Goal: Task Accomplishment & Management: Use online tool/utility

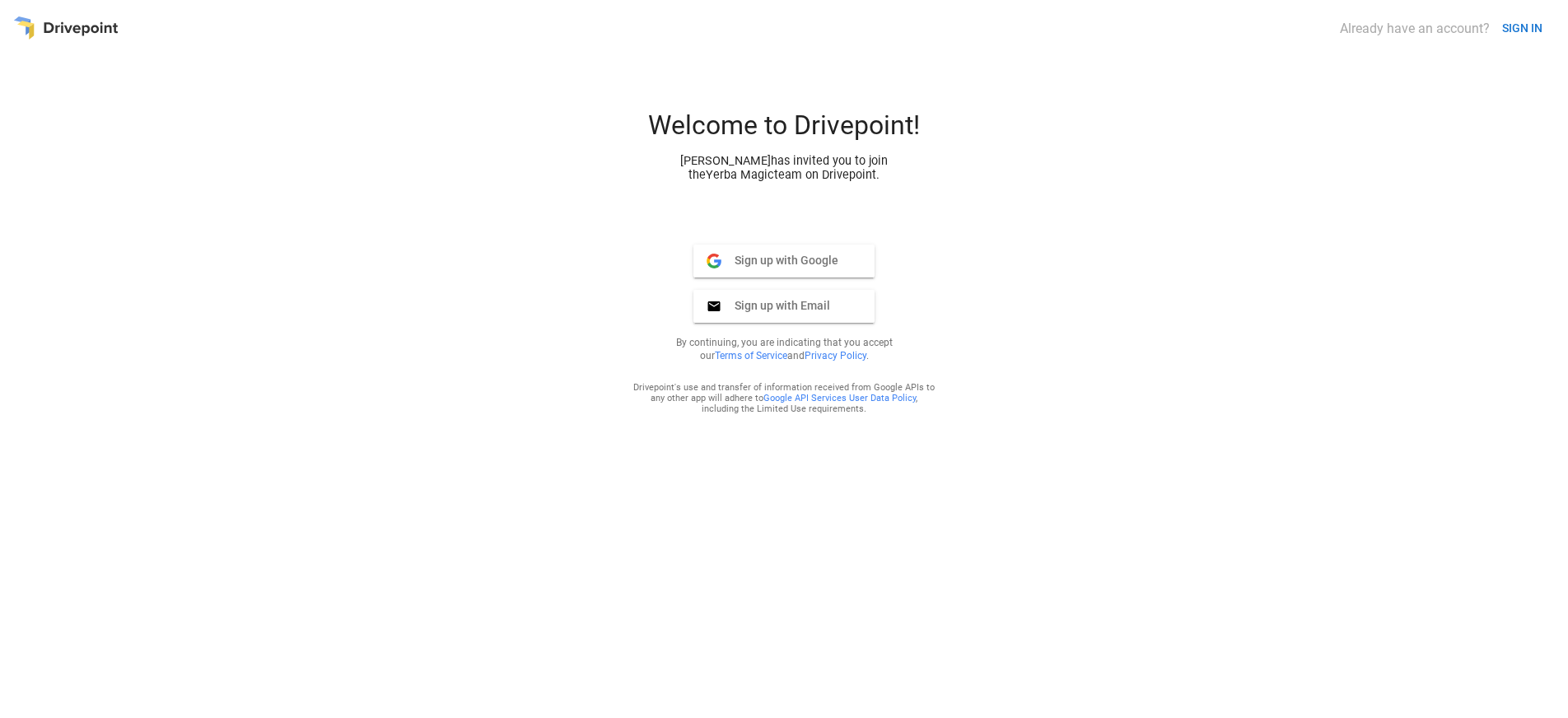
click at [815, 264] on span "Sign up with Google" at bounding box center [780, 259] width 117 height 15
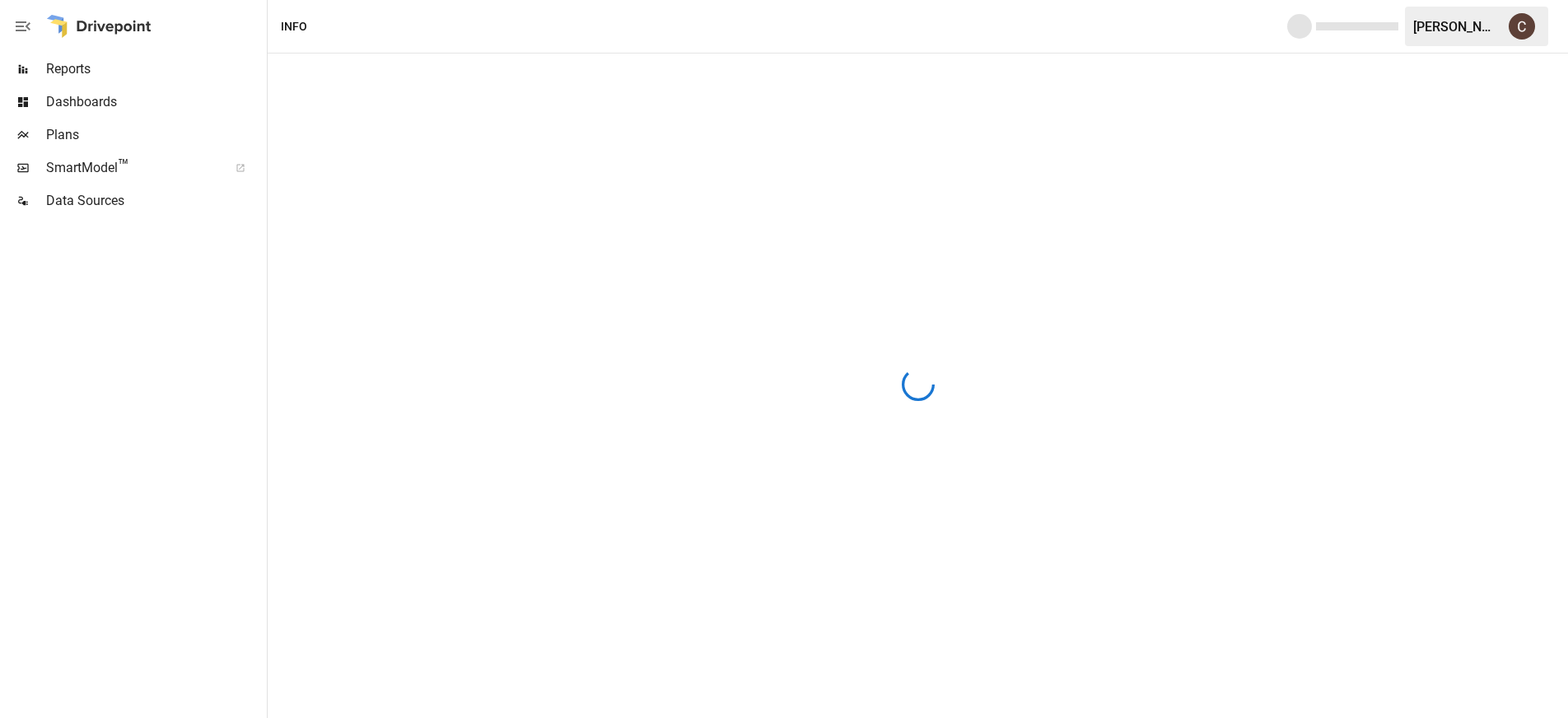
click at [135, 199] on span "Data Sources" at bounding box center [156, 201] width 218 height 20
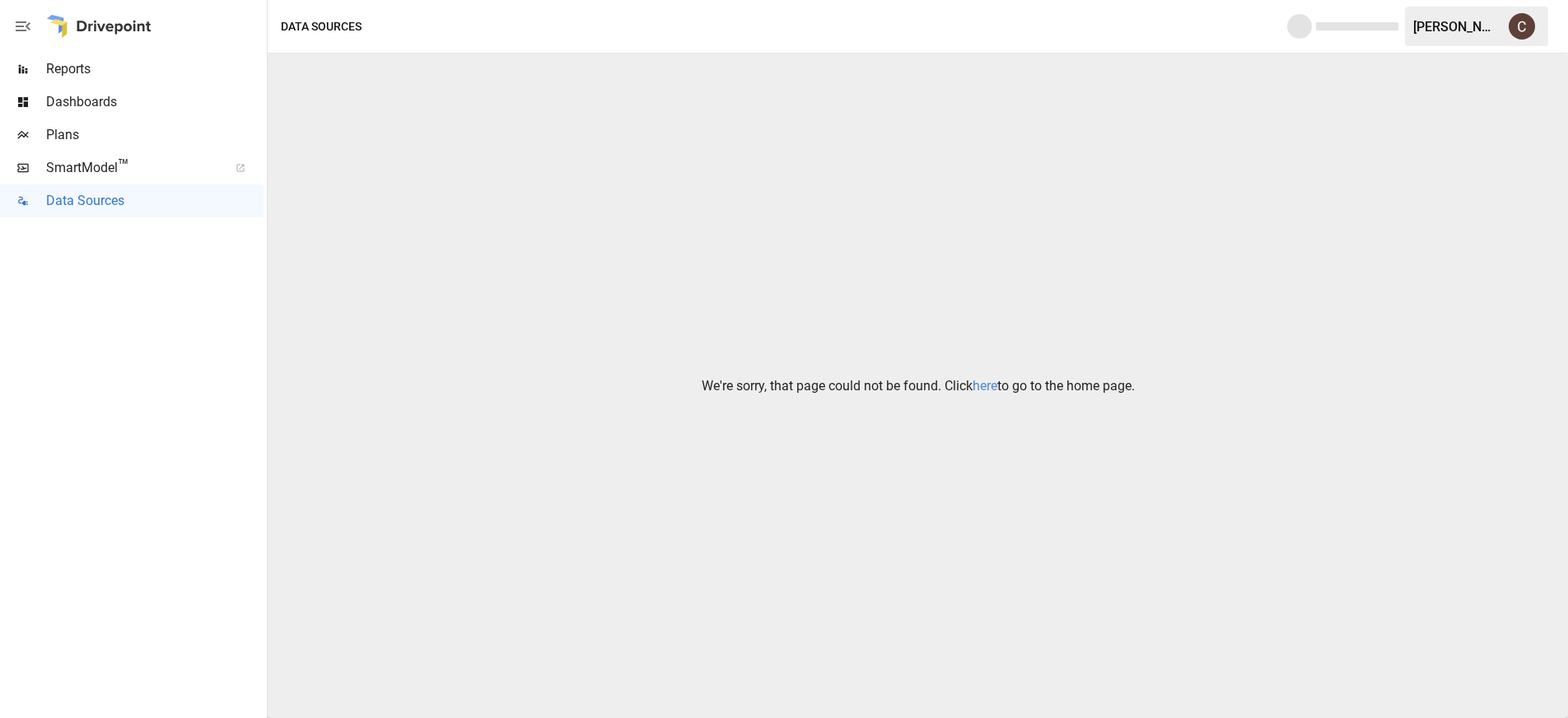
click at [995, 380] on link "here" at bounding box center [985, 386] width 25 height 16
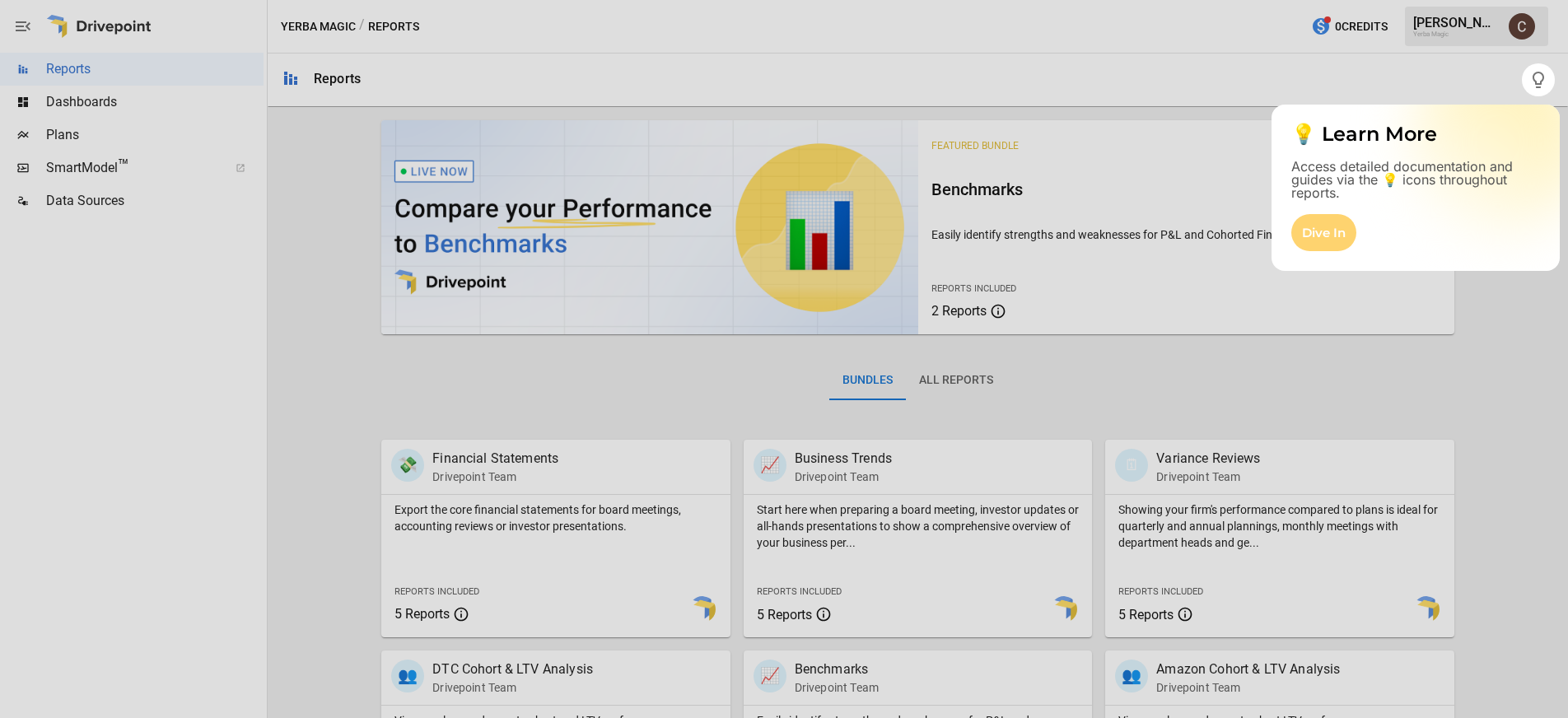
click at [1347, 230] on div "Dive In" at bounding box center [1324, 232] width 65 height 37
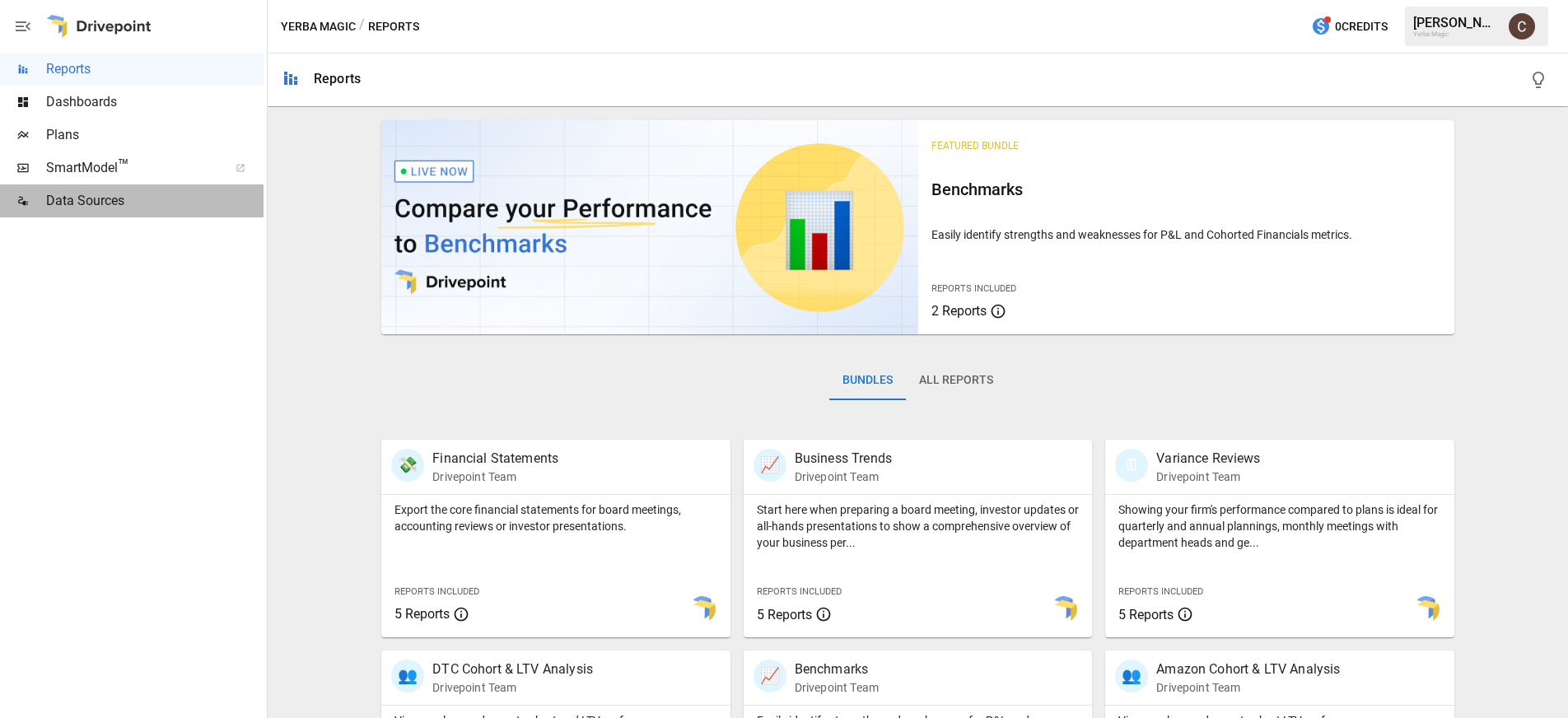
click at [140, 198] on span "Data Sources" at bounding box center [156, 201] width 218 height 20
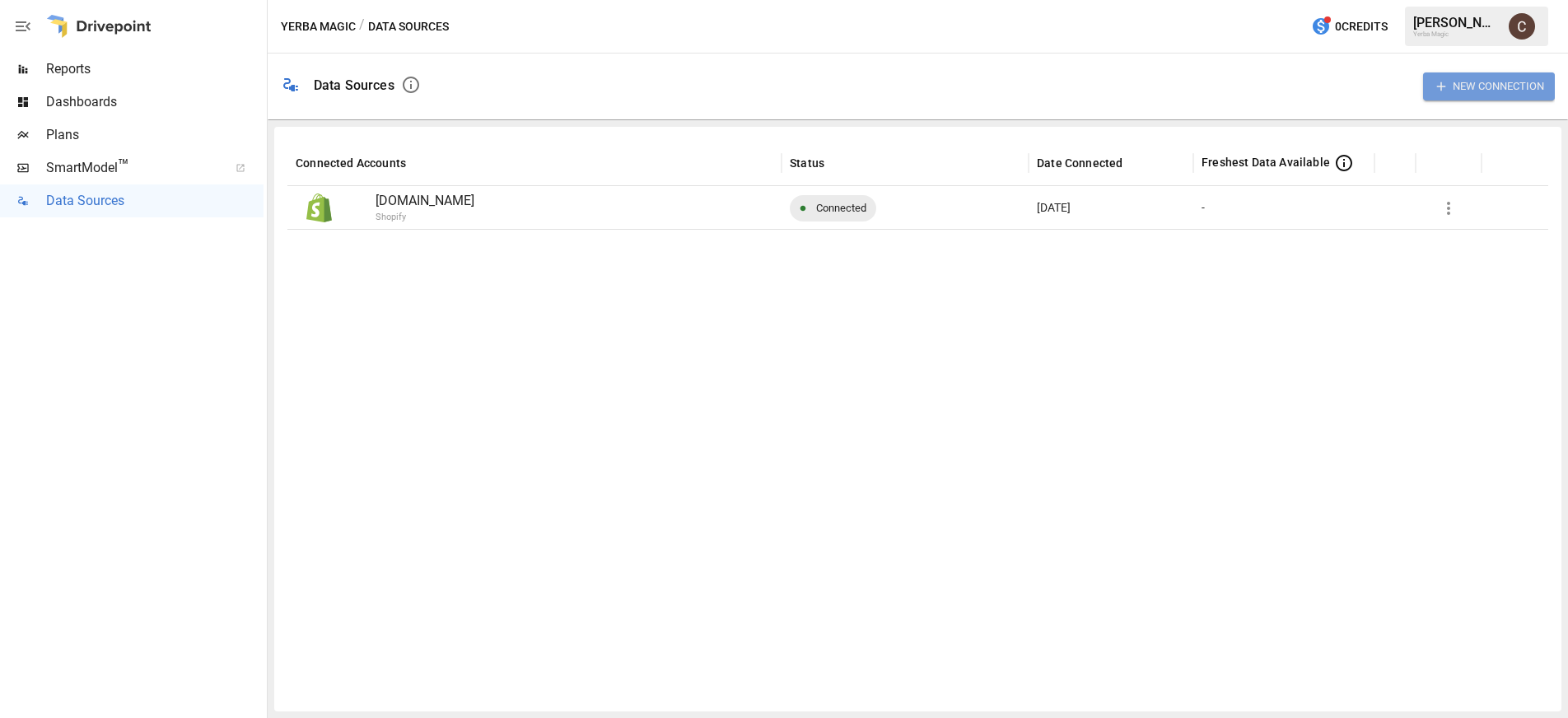
click at [1487, 81] on button "New Connection" at bounding box center [1489, 85] width 132 height 27
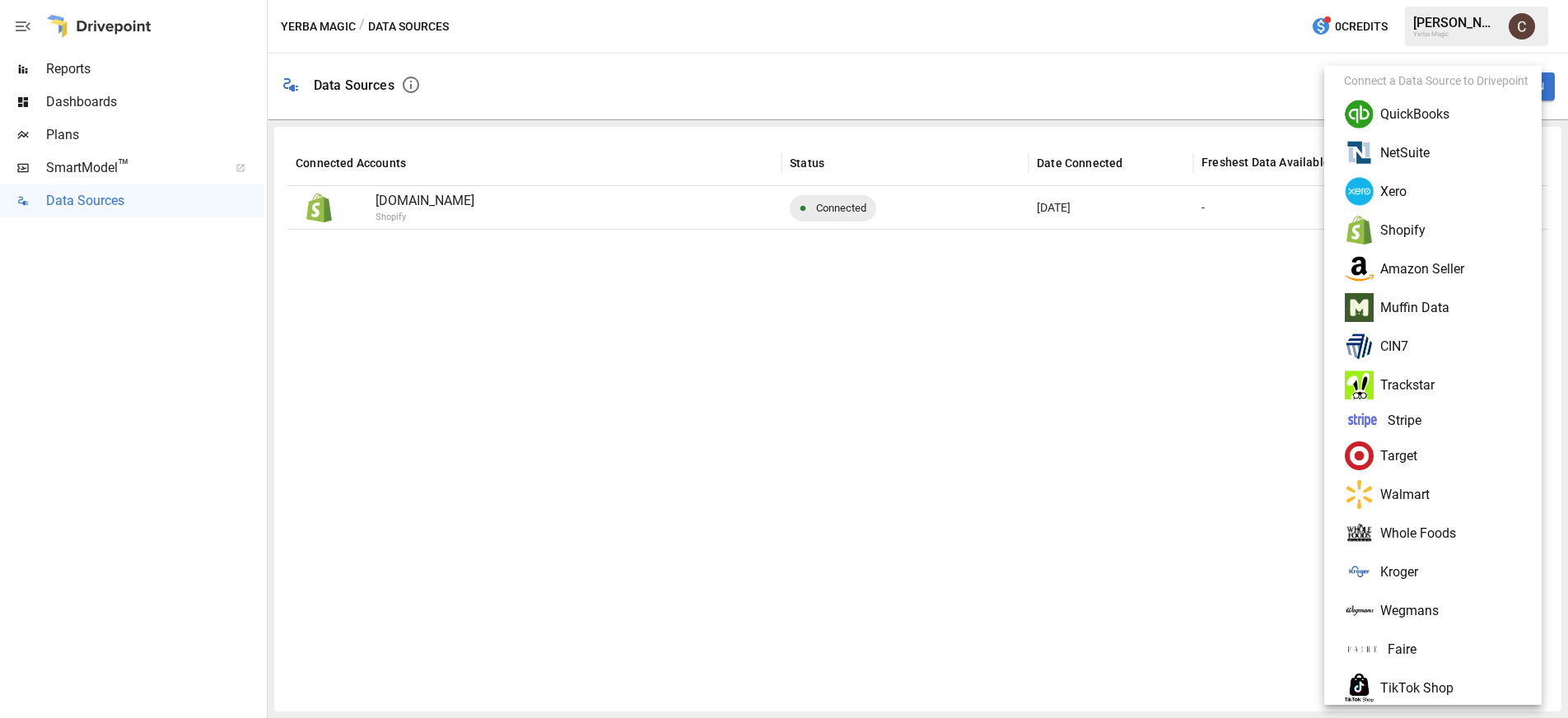
click at [1447, 261] on li "Amazon Seller" at bounding box center [1440, 268] width 218 height 39
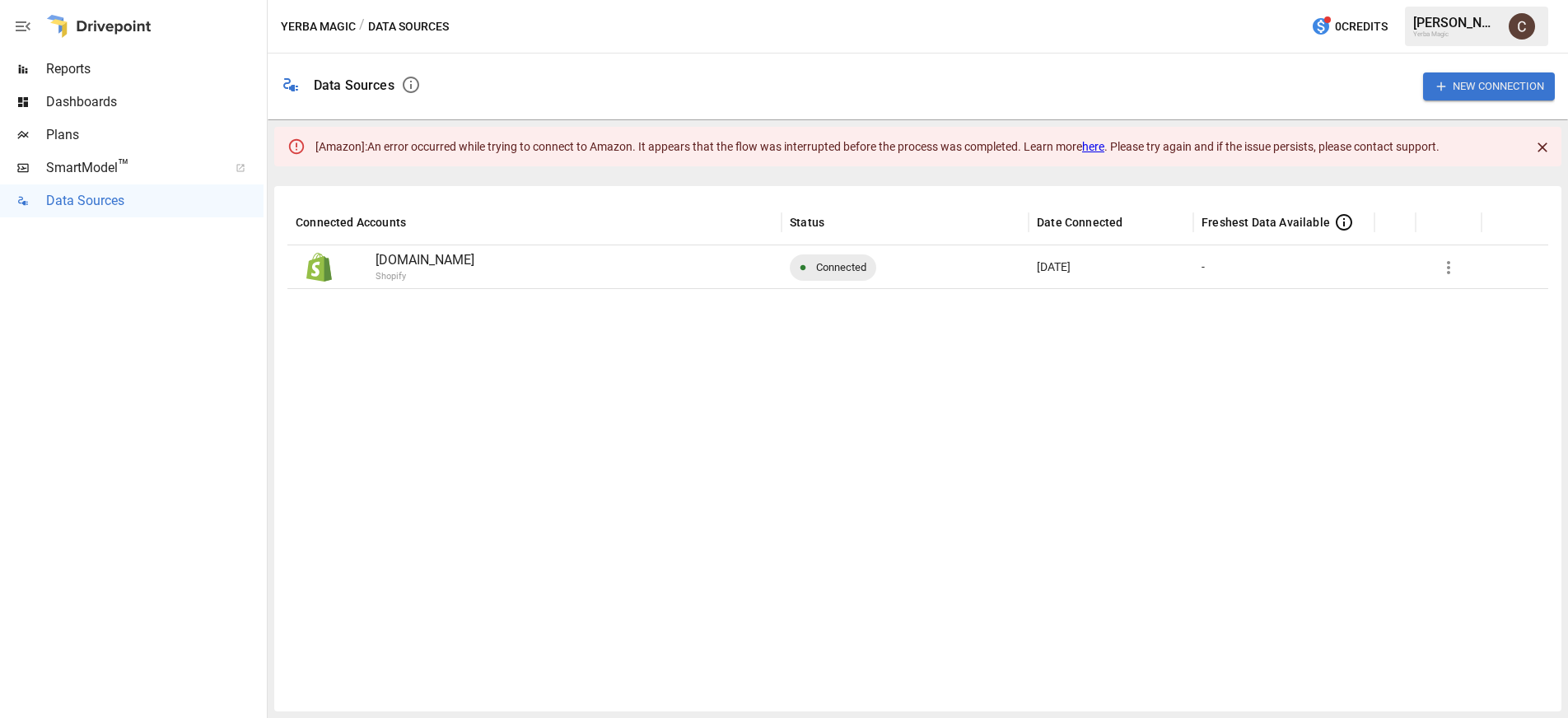
click at [1097, 149] on link "here" at bounding box center [1094, 146] width 22 height 13
click at [1522, 82] on button "New Connection" at bounding box center [1489, 85] width 132 height 27
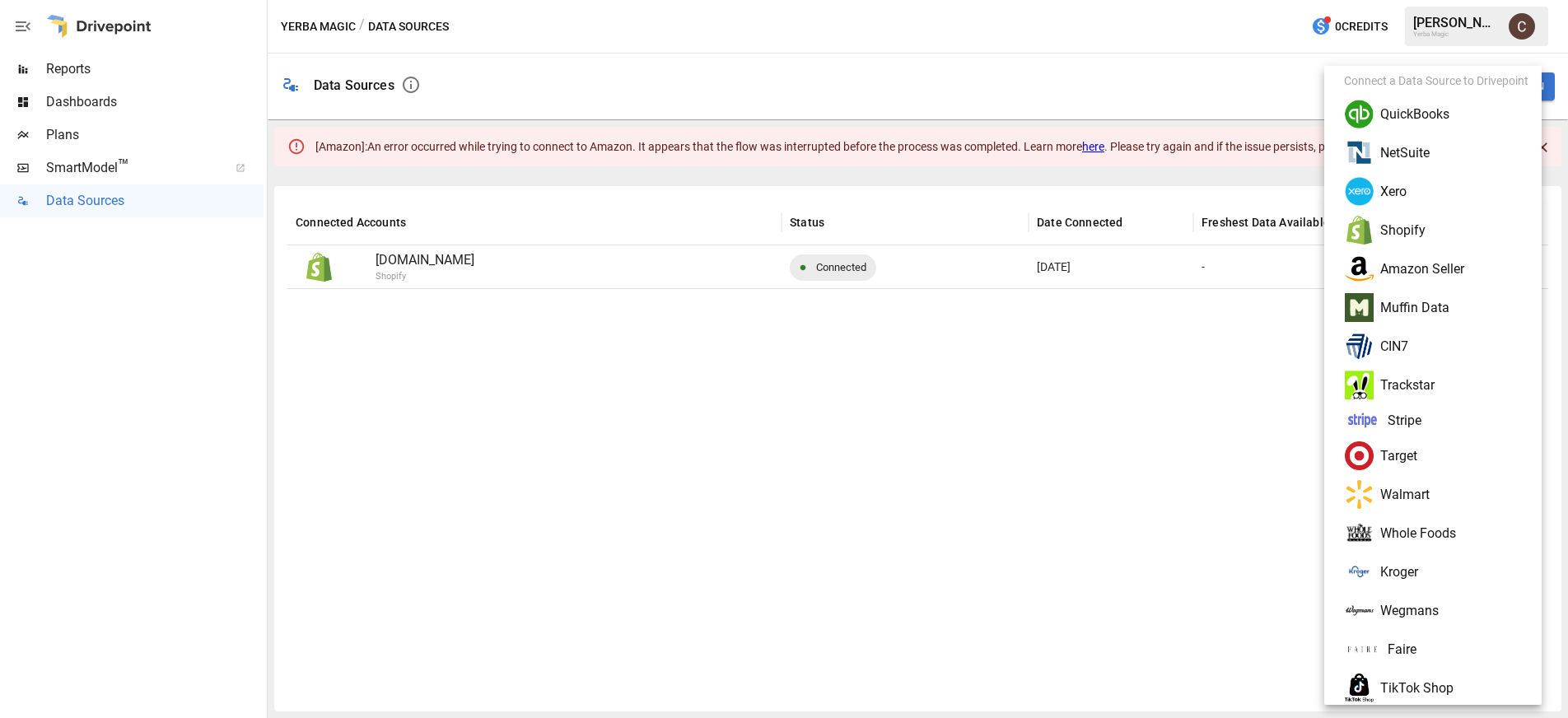
click at [1455, 267] on li "Amazon Seller" at bounding box center [1440, 268] width 218 height 39
